Goal: Transaction & Acquisition: Purchase product/service

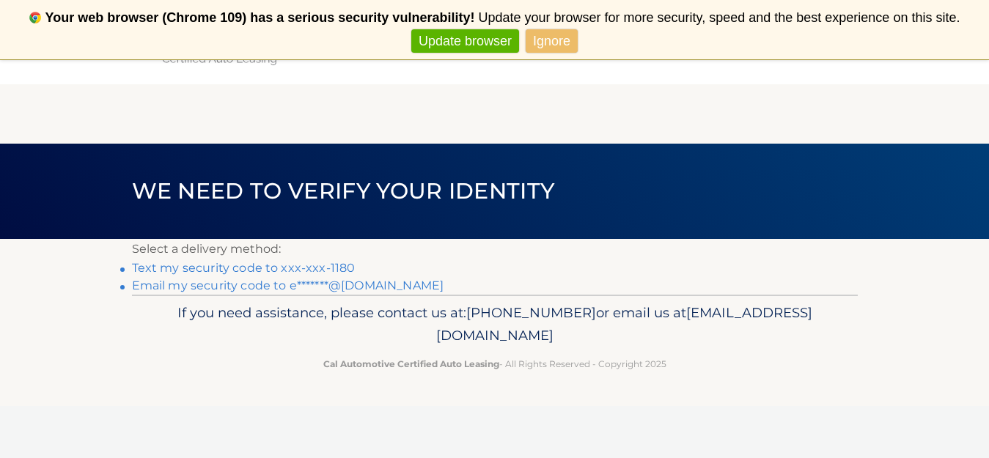
click at [257, 269] on link "Text my security code to xxx-xxx-1180" at bounding box center [244, 268] width 224 height 14
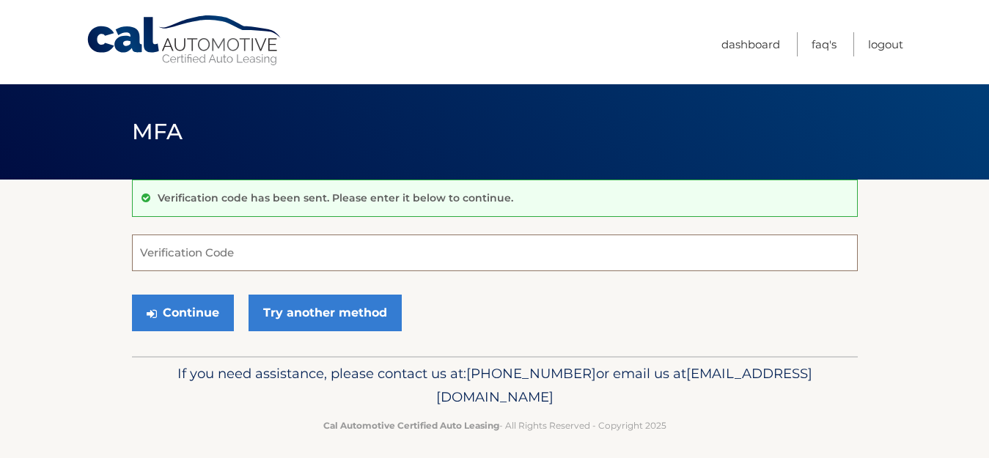
click at [227, 258] on input "Verification Code" at bounding box center [495, 253] width 726 height 37
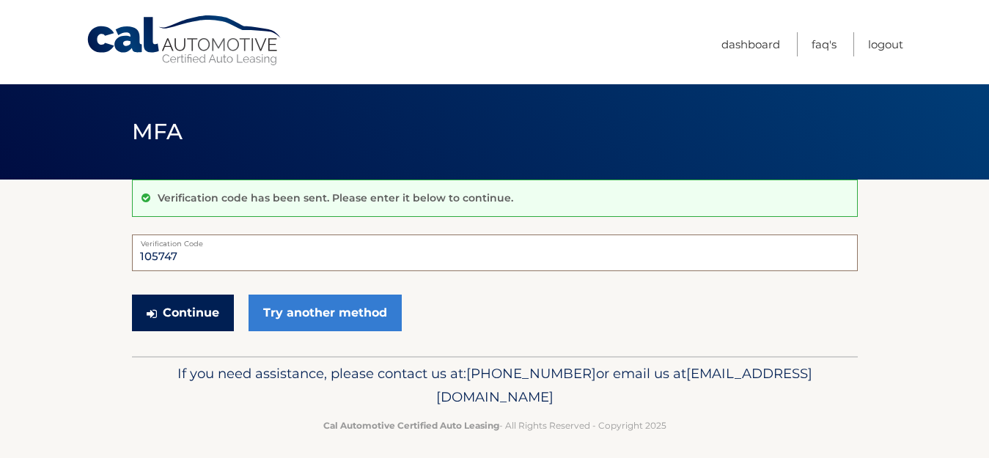
type input "105747"
click at [170, 317] on button "Continue" at bounding box center [183, 313] width 102 height 37
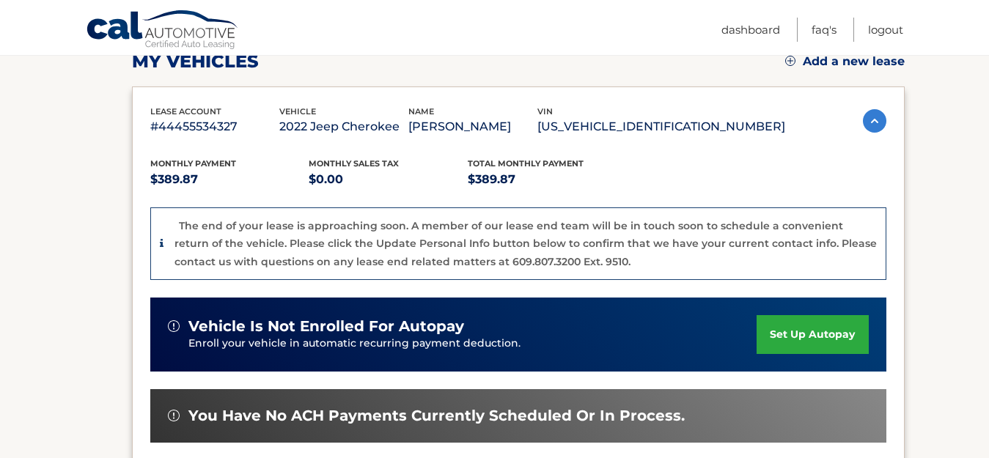
scroll to position [220, 0]
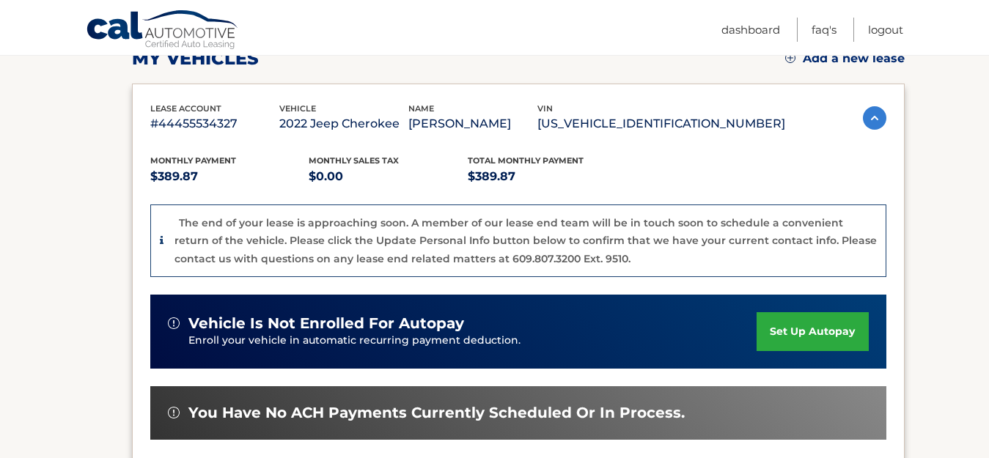
click at [872, 117] on img at bounding box center [874, 117] width 23 height 23
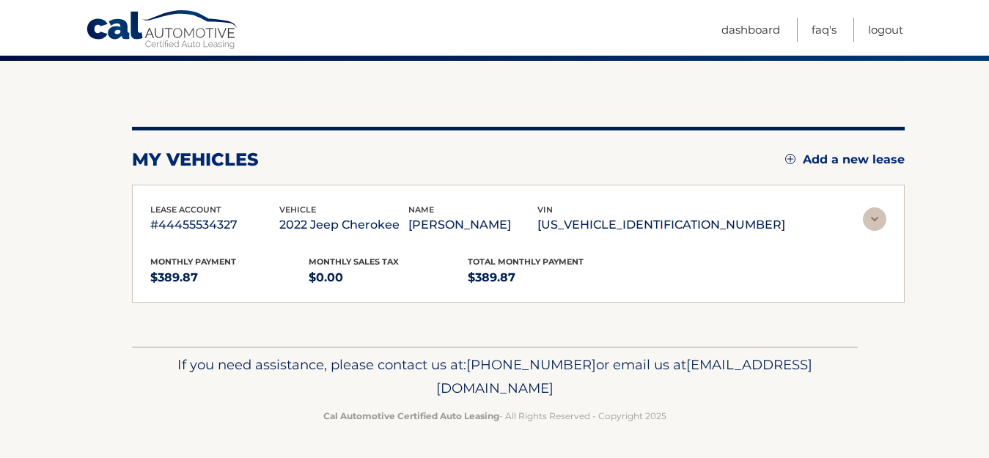
scroll to position [70, 0]
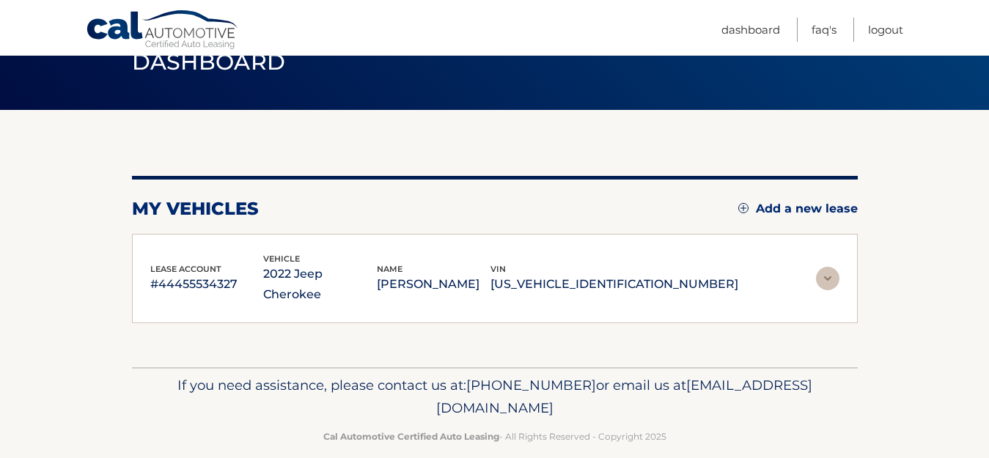
click at [826, 267] on img at bounding box center [827, 278] width 23 height 23
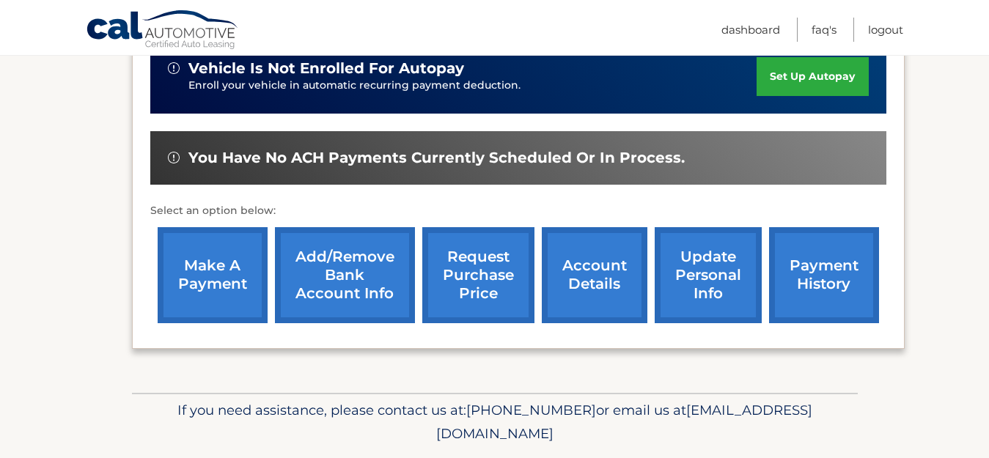
scroll to position [478, 0]
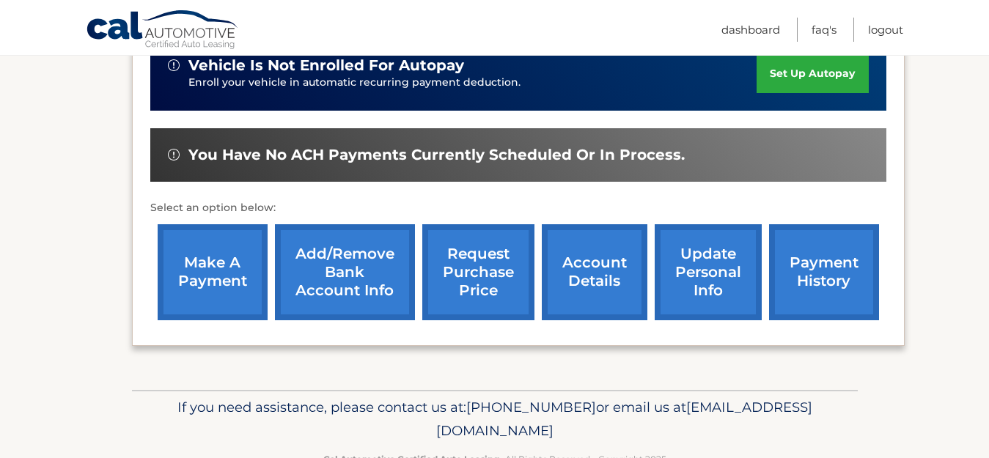
click at [211, 274] on link "make a payment" at bounding box center [213, 272] width 110 height 96
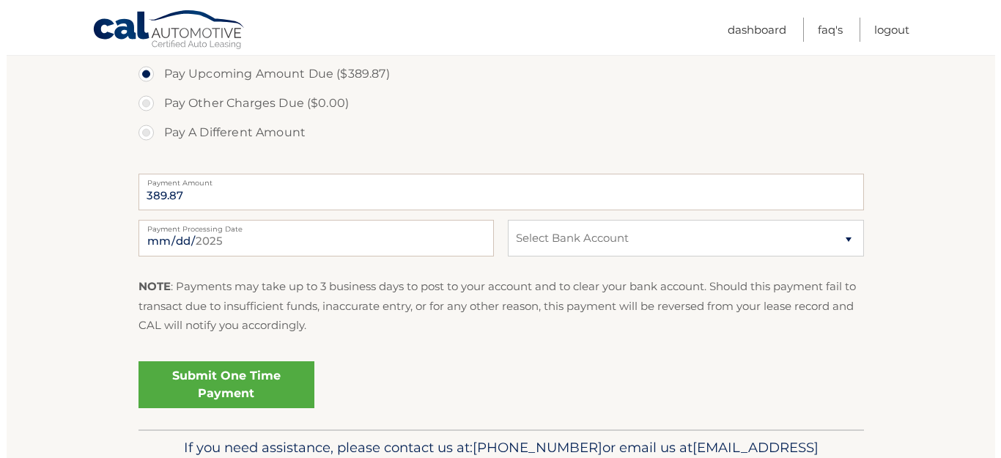
scroll to position [518, 0]
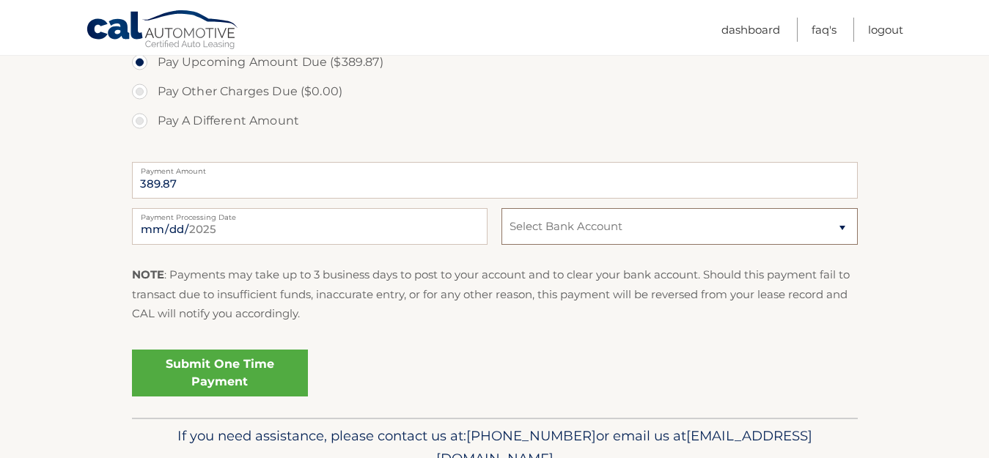
click at [822, 231] on select "Select Bank Account Checking JPMORGAN CHASE BANK, NA *****2013 Checking JPMORGA…" at bounding box center [679, 226] width 356 height 37
select select "ZTE1OGNmNGItNGM1My00MjIyLTlmMjItYzAzNzBkNDE0OWY5"
click at [501, 208] on select "Select Bank Account Checking JPMORGAN CHASE BANK, NA *****2013 Checking JPMORGA…" at bounding box center [679, 226] width 356 height 37
click at [259, 371] on link "Submit One Time Payment" at bounding box center [220, 373] width 176 height 47
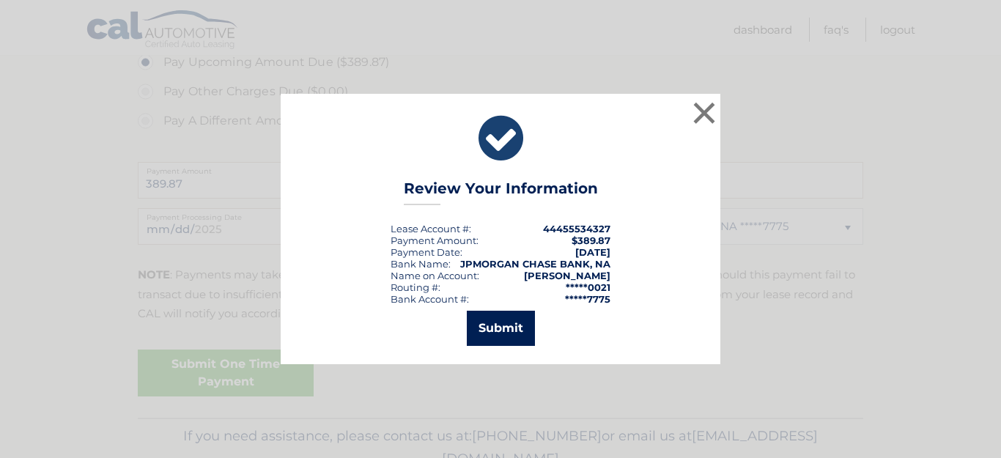
click at [523, 325] on button "Submit" at bounding box center [501, 328] width 68 height 35
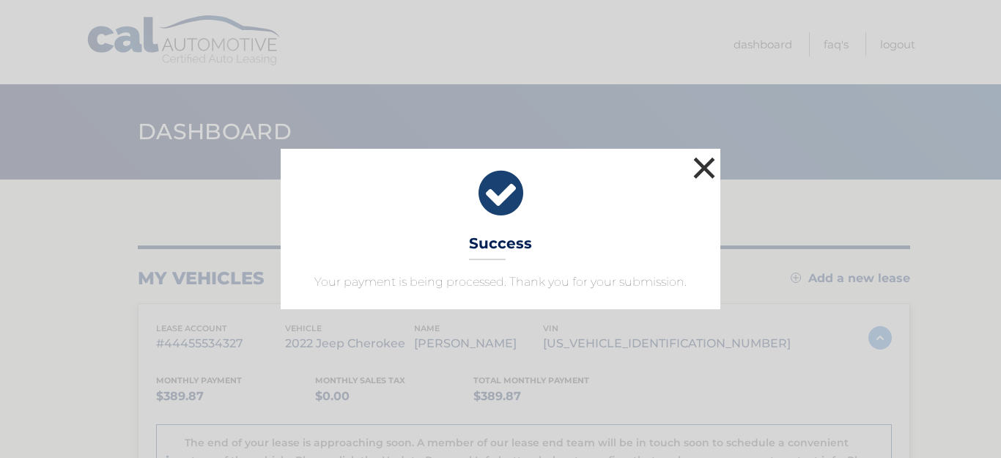
click at [702, 164] on button "×" at bounding box center [704, 167] width 29 height 29
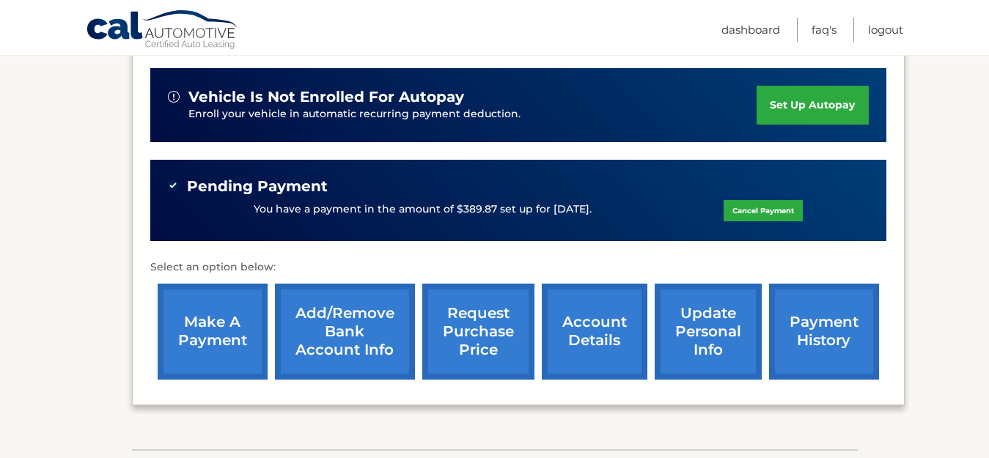
scroll to position [450, 0]
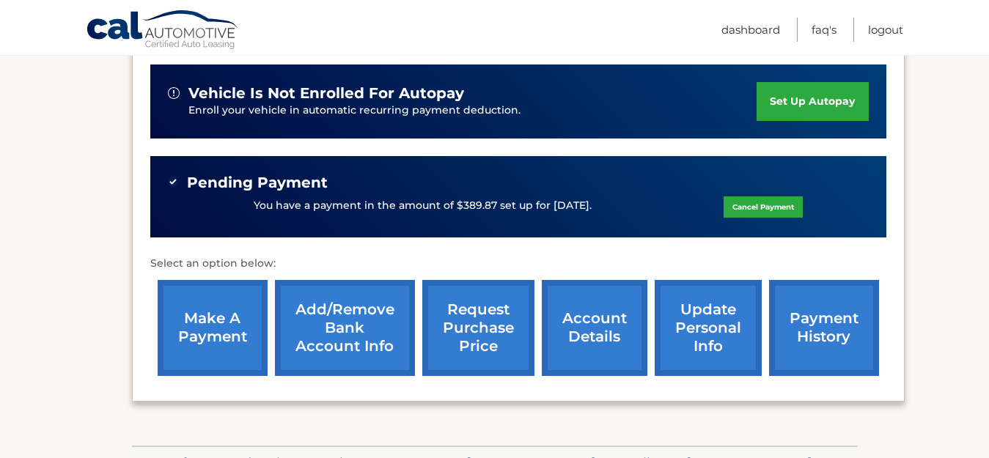
click at [588, 319] on link "account details" at bounding box center [595, 328] width 106 height 96
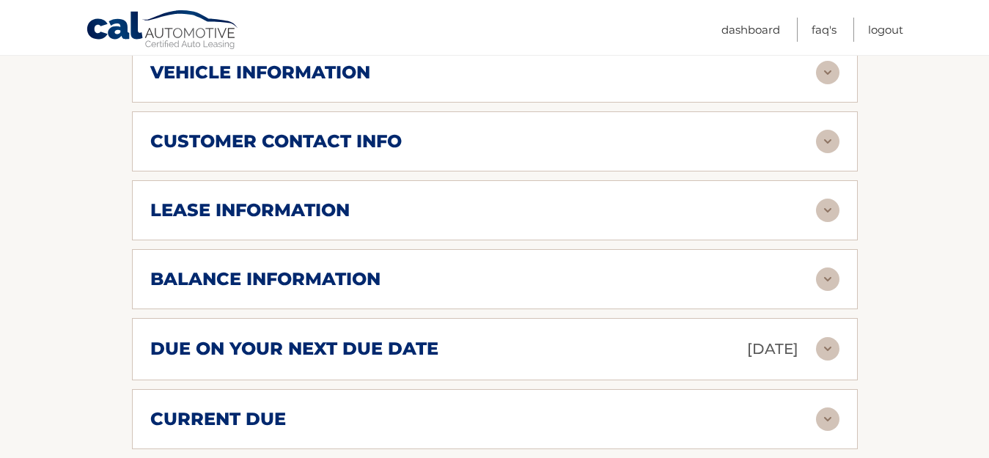
scroll to position [837, 0]
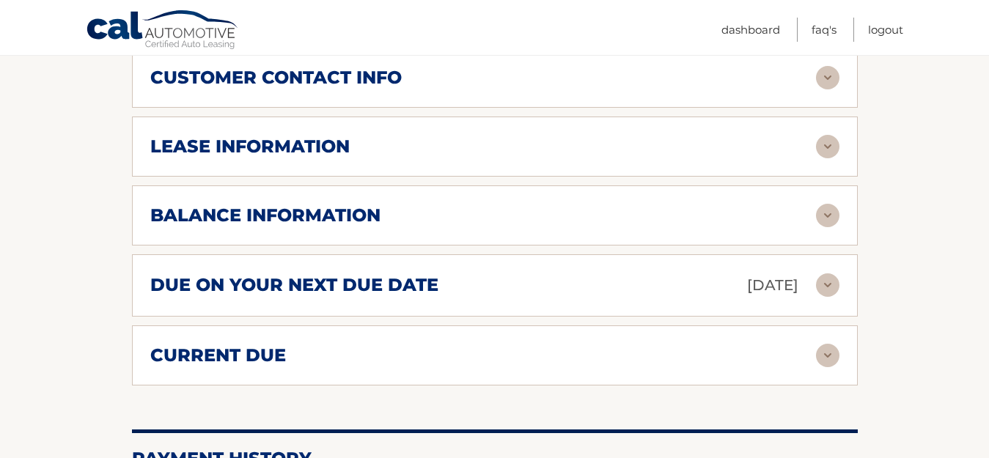
click at [827, 135] on img at bounding box center [827, 146] width 23 height 23
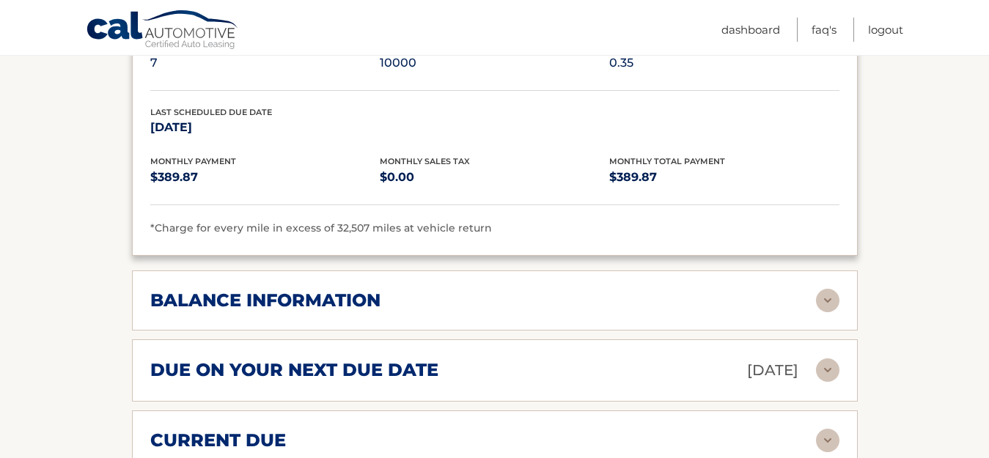
scroll to position [1059, 0]
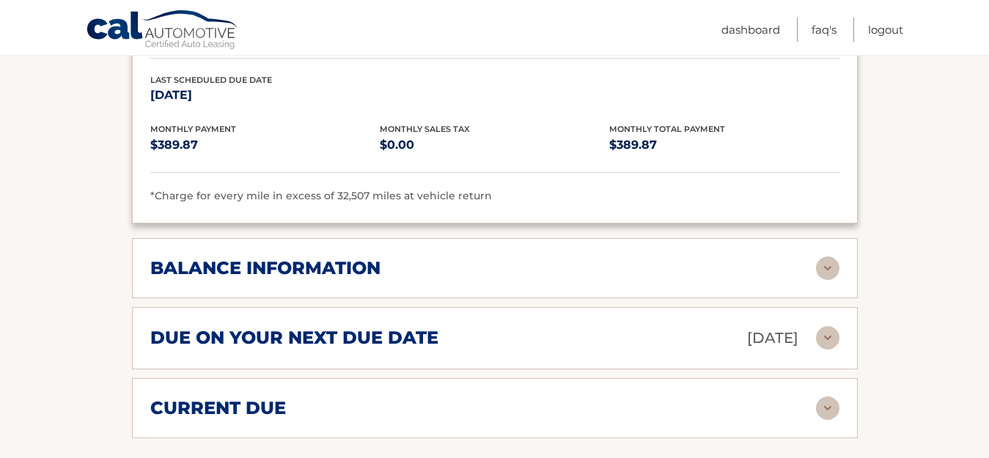
click at [826, 257] on img at bounding box center [827, 268] width 23 height 23
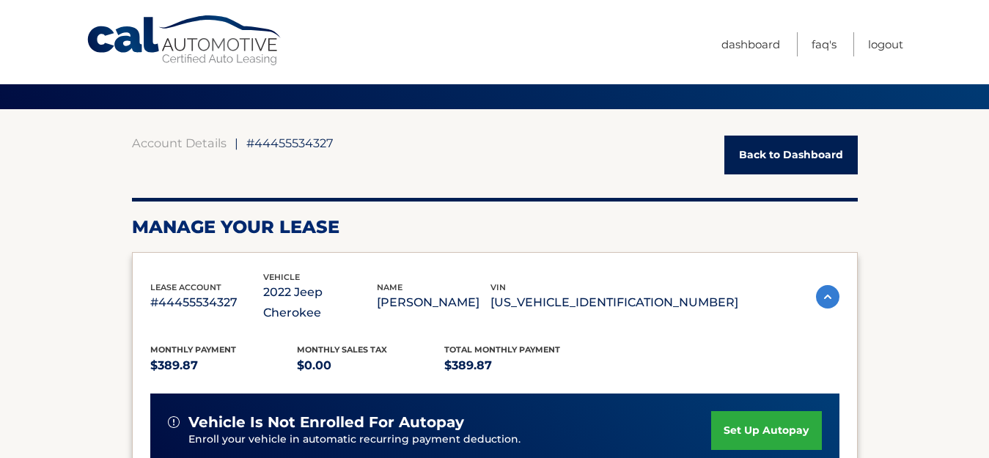
scroll to position [0, 0]
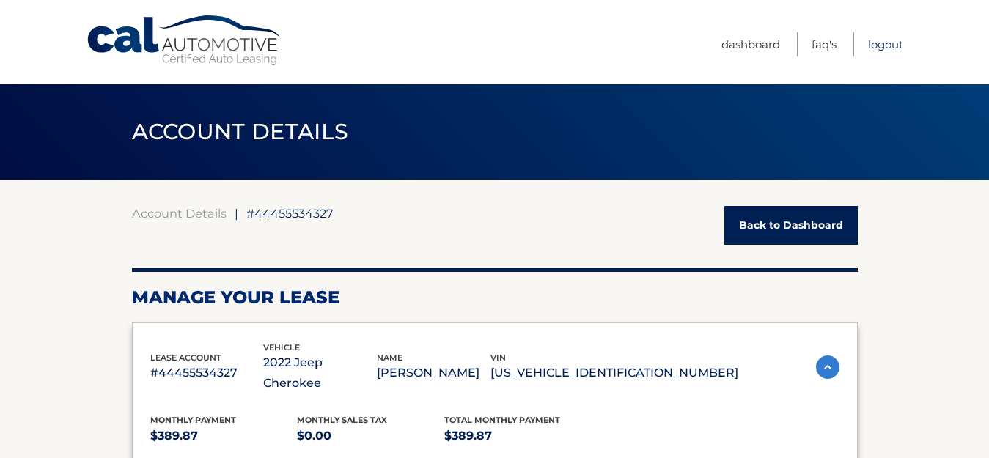
click at [884, 45] on link "Logout" at bounding box center [885, 44] width 35 height 24
